Goal: Navigation & Orientation: Find specific page/section

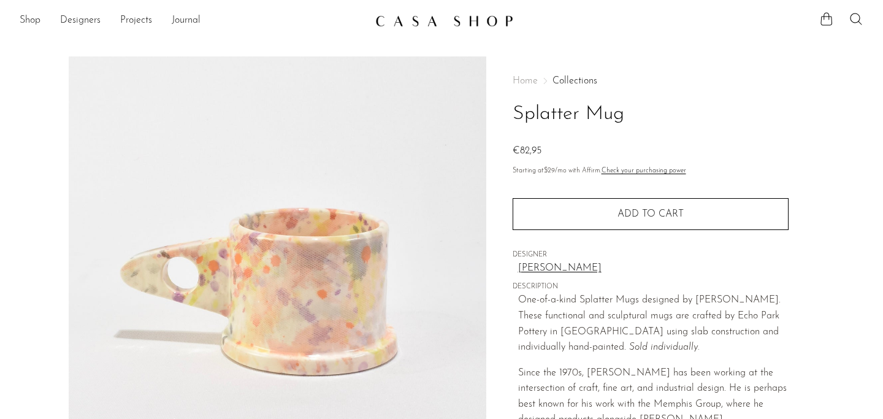
click at [543, 272] on link "Peter Shire" at bounding box center [653, 268] width 270 height 16
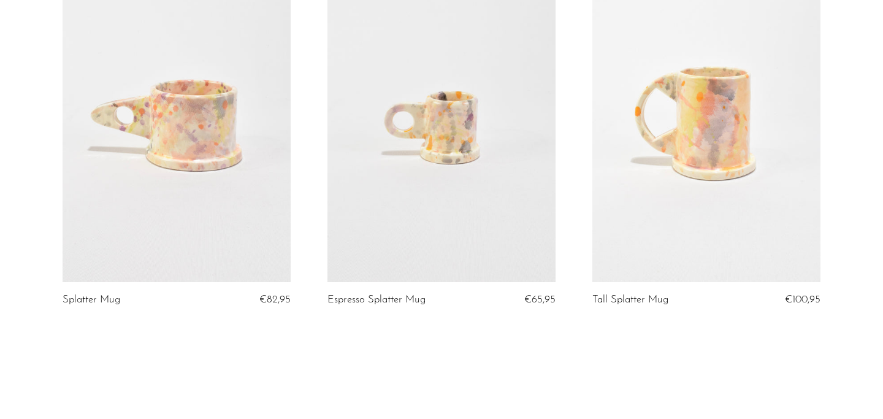
scroll to position [336, 0]
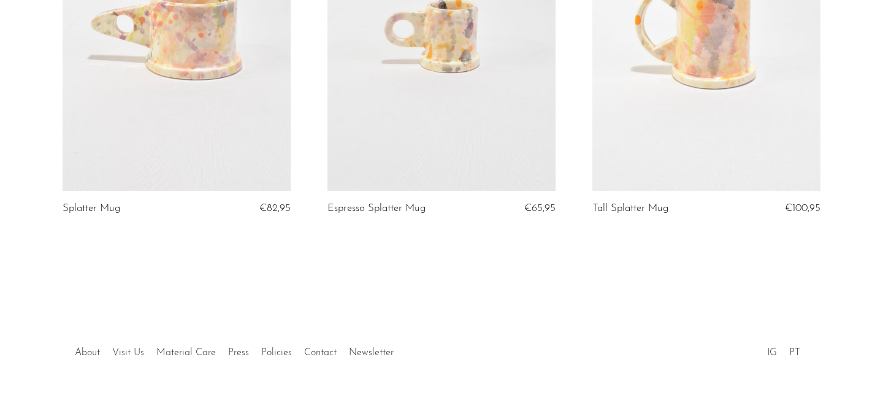
click at [136, 347] on link "Visit Us" at bounding box center [128, 352] width 32 height 10
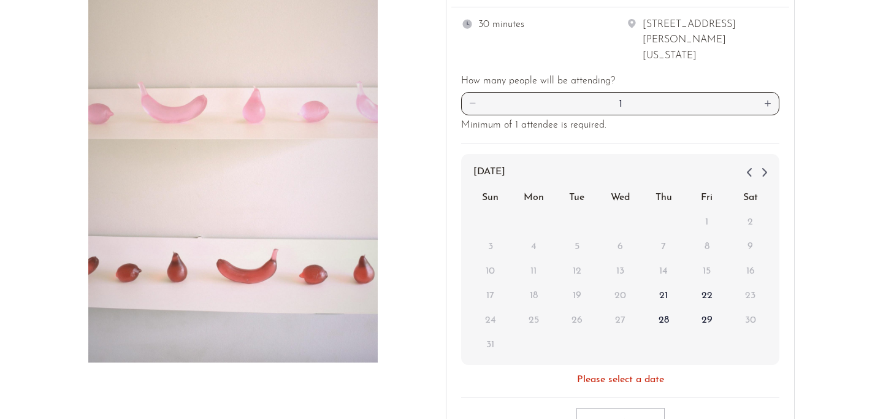
scroll to position [1, 0]
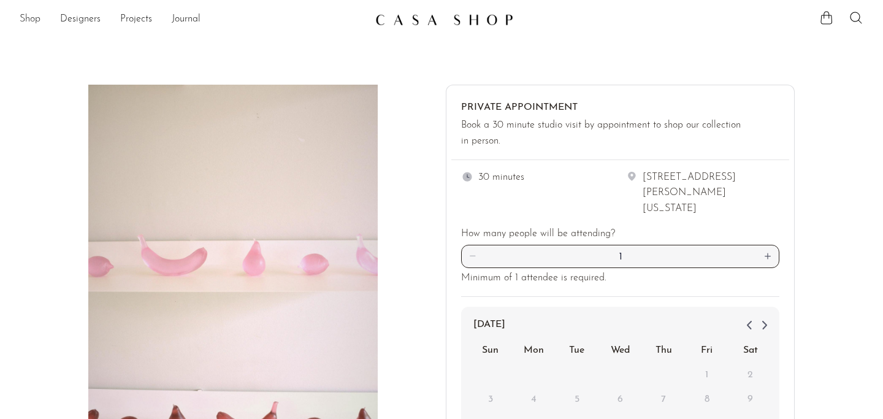
click at [23, 19] on link "Shop" at bounding box center [30, 20] width 21 height 16
